Goal: Task Accomplishment & Management: Manage account settings

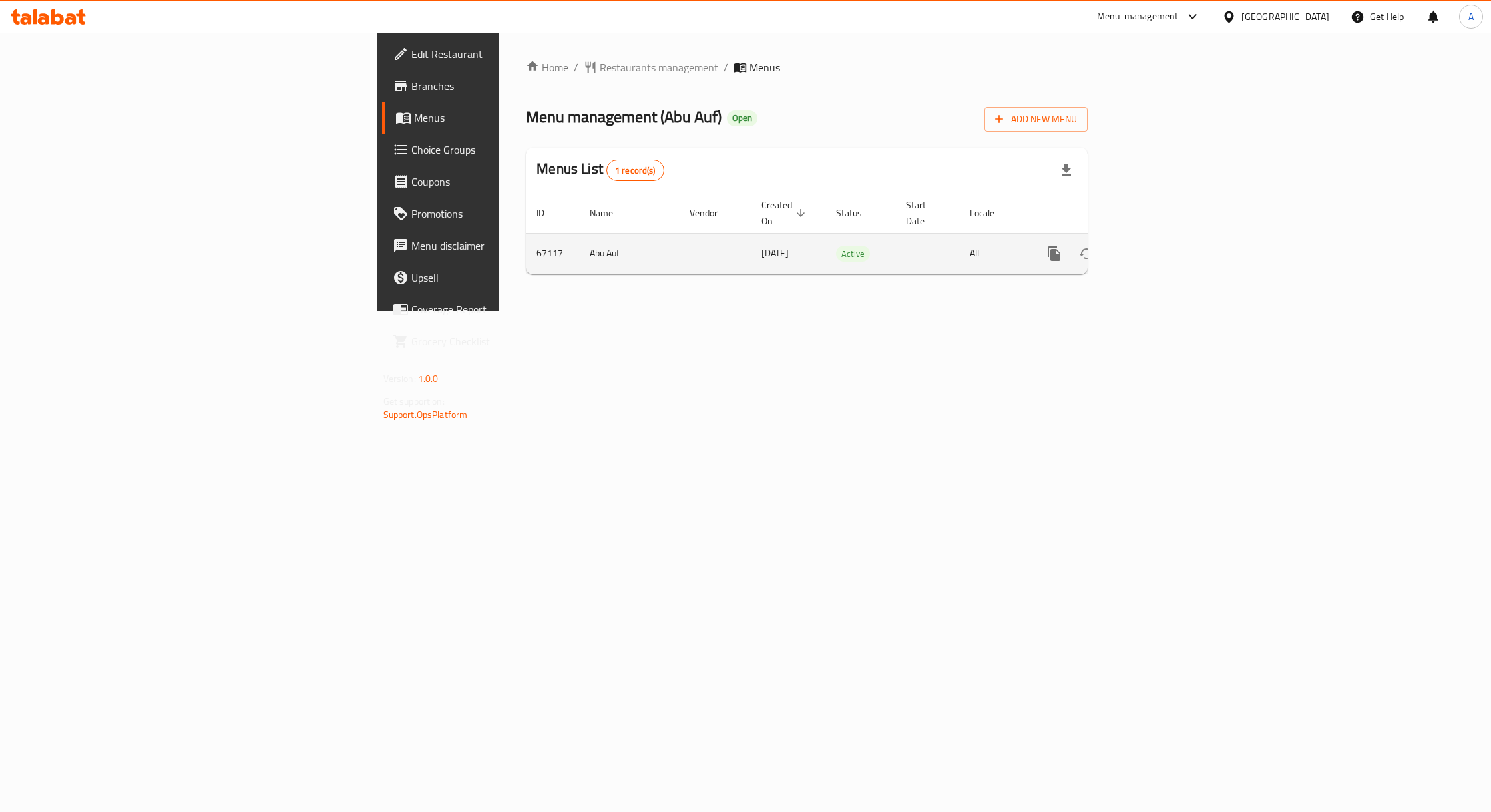
click at [1158, 246] on icon "enhanced table" at bounding box center [1150, 253] width 16 height 16
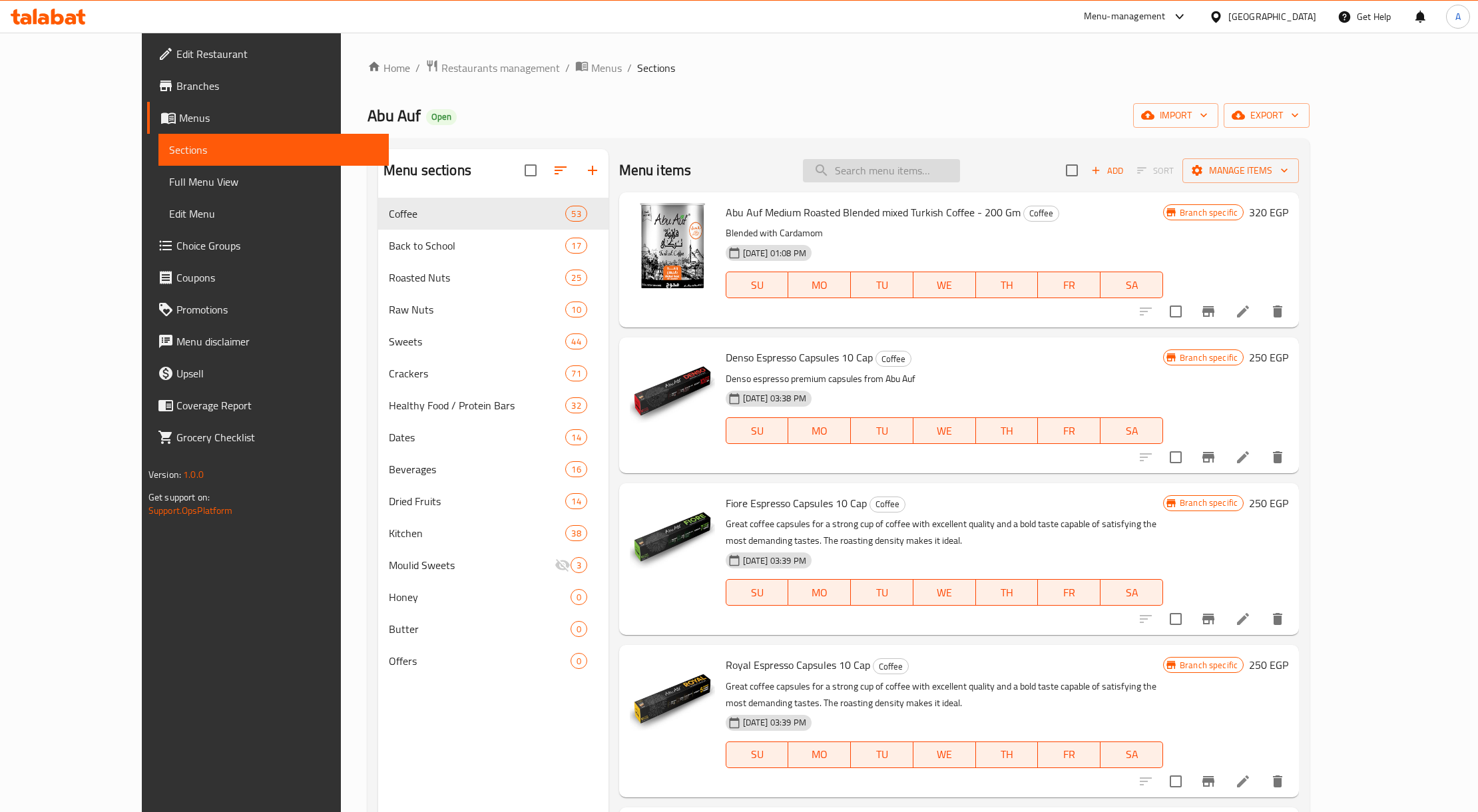
click at [898, 181] on input "search" at bounding box center [882, 171] width 157 height 23
paste input "عرض 3 سحلب 180 جرام"
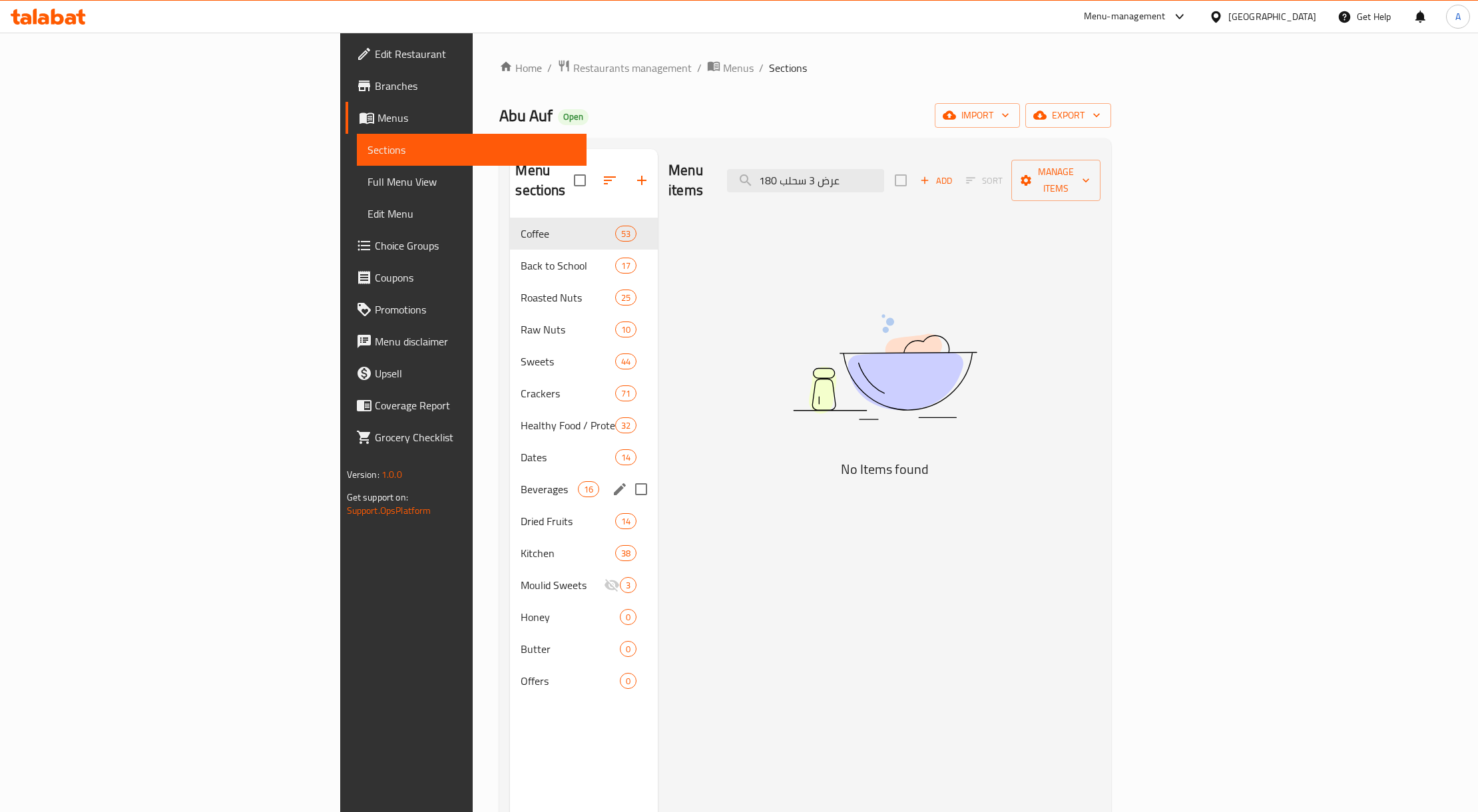
click at [510, 481] on div "Beverages 16" at bounding box center [584, 489] width 148 height 32
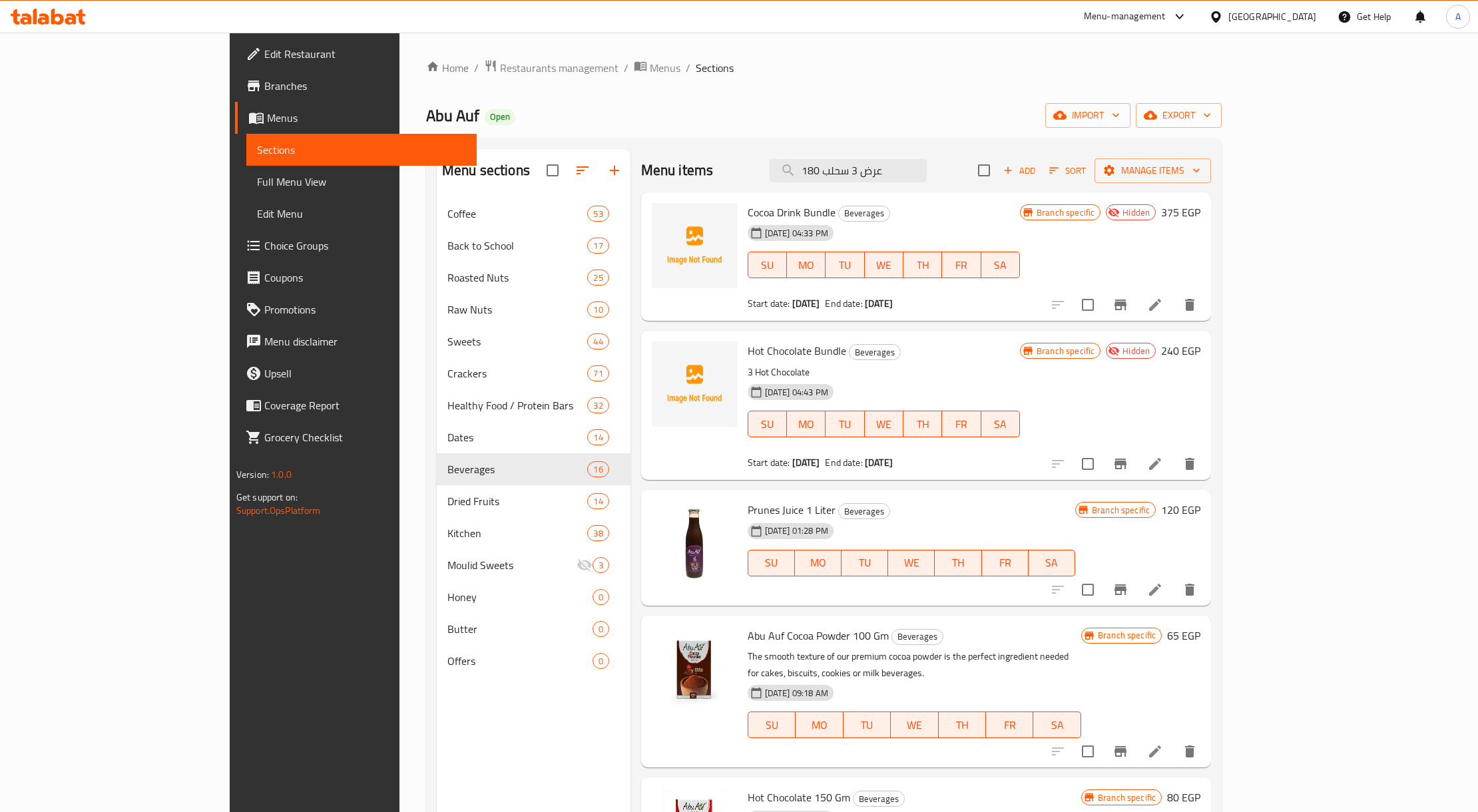
drag, startPoint x: 967, startPoint y: 166, endPoint x: 730, endPoint y: 181, distance: 237.5
click at [749, 181] on div "Menu items عرض 3 سحلب 180 Add Sort Manage items" at bounding box center [925, 171] width 570 height 43
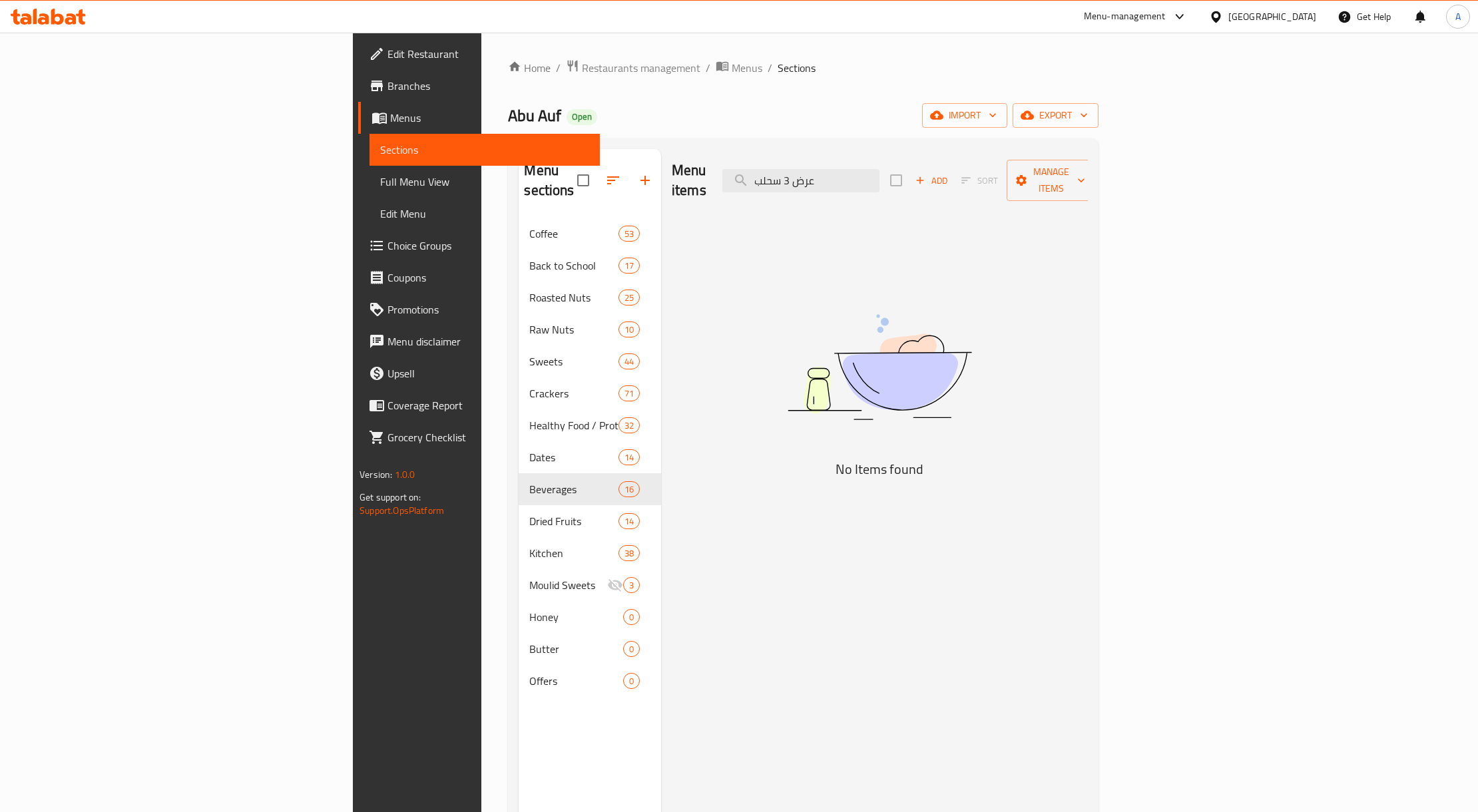
type input "عرض 3 سحلب"
drag, startPoint x: 924, startPoint y: 174, endPoint x: 1012, endPoint y: 174, distance: 88.0
click at [879, 174] on input "عرض 3 سحلب" at bounding box center [800, 181] width 157 height 23
click at [879, 169] on input "عرض 3 سحلب" at bounding box center [800, 181] width 157 height 23
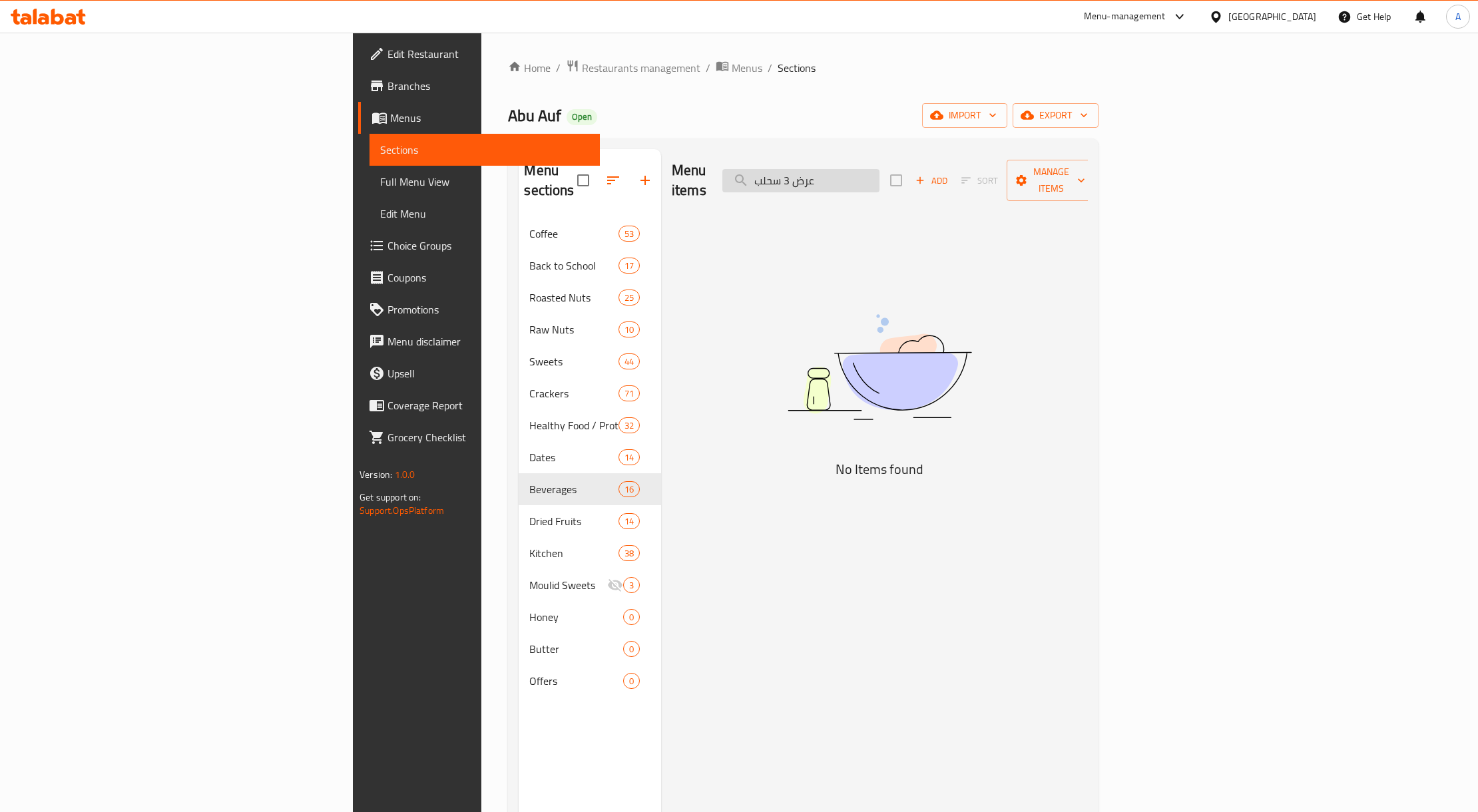
click at [879, 169] on input "عرض 3 سحلب" at bounding box center [800, 181] width 157 height 23
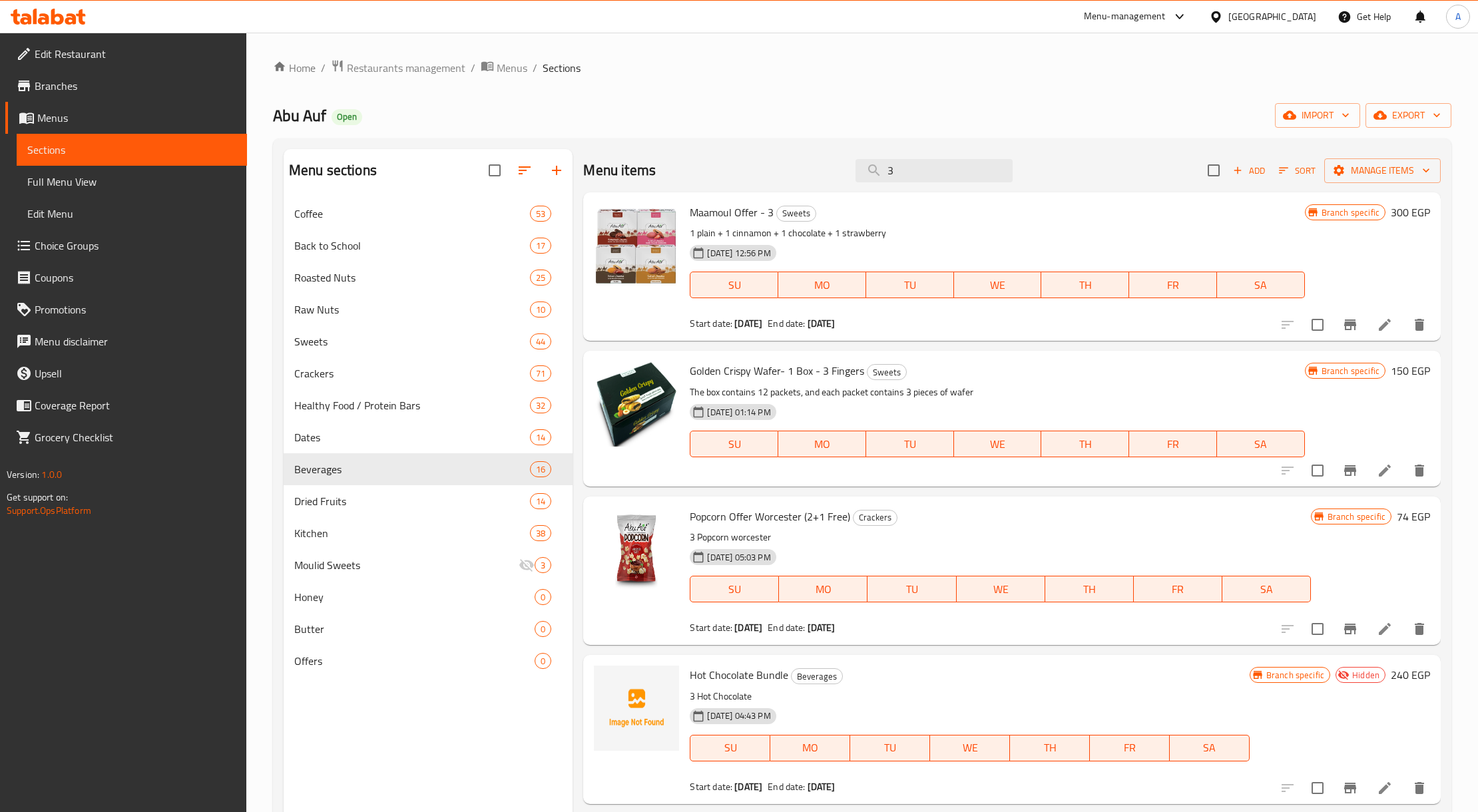
type input "3"
click at [93, 89] on span "Branches" at bounding box center [135, 85] width 202 height 16
